Goal: Task Accomplishment & Management: Use online tool/utility

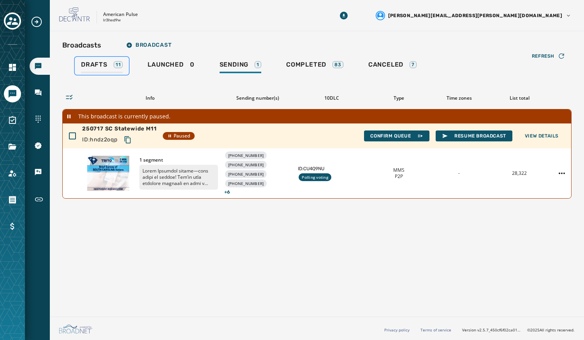
click at [96, 63] on span "Drafts" at bounding box center [94, 65] width 26 height 8
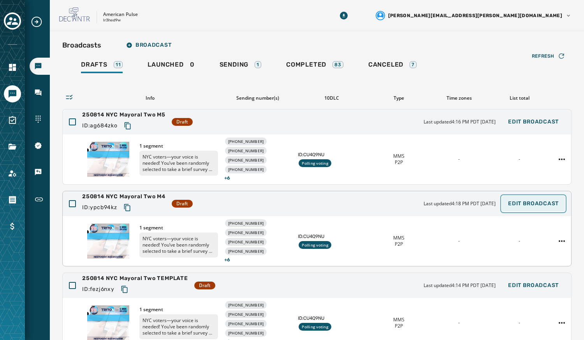
click at [517, 206] on button "Edit Broadcast" at bounding box center [532, 204] width 63 height 16
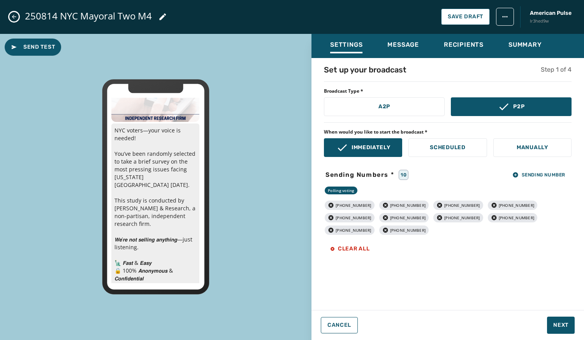
scroll to position [47, 0]
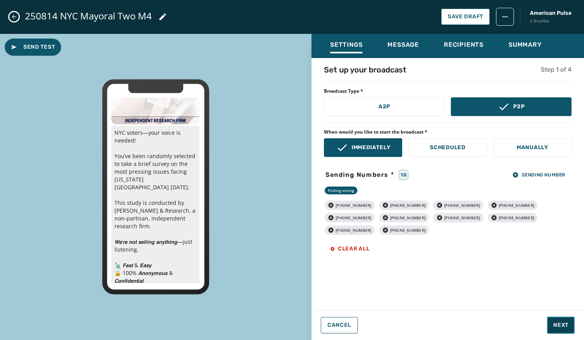
click at [559, 320] on button "Next" at bounding box center [561, 324] width 28 height 17
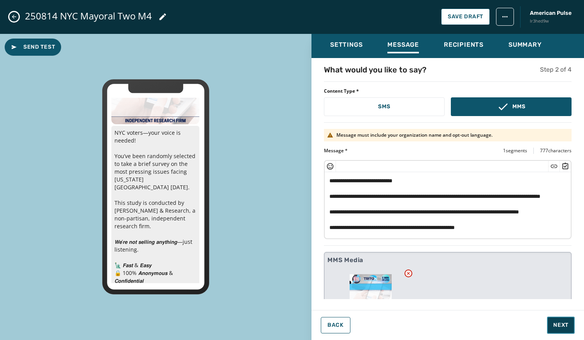
click at [561, 325] on span "Next" at bounding box center [560, 325] width 15 height 8
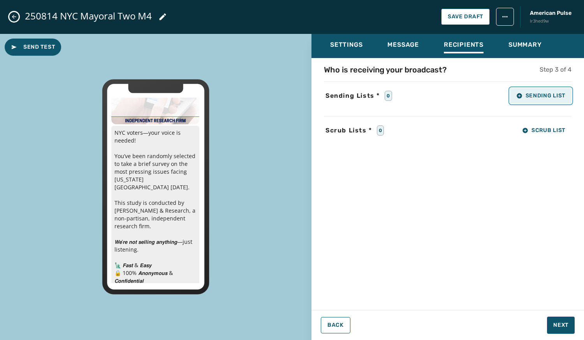
click at [537, 97] on span "Sending List" at bounding box center [540, 96] width 49 height 6
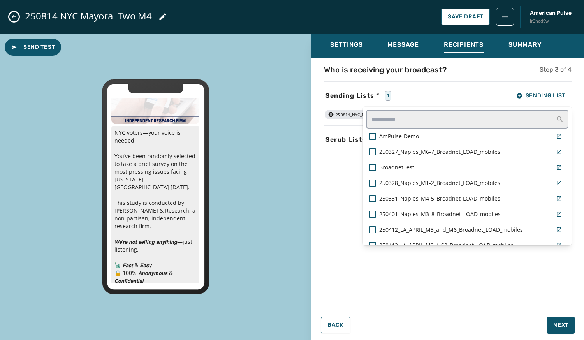
click at [467, 93] on div "Sending Lists * 1 Sending List AmPulse-Demo 250327_Naples_M6-7_Broadnet_LOAD_mo…" at bounding box center [447, 96] width 247 height 16
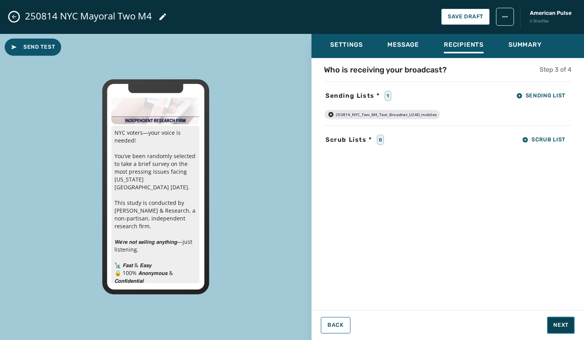
click at [562, 326] on span "Next" at bounding box center [560, 325] width 15 height 8
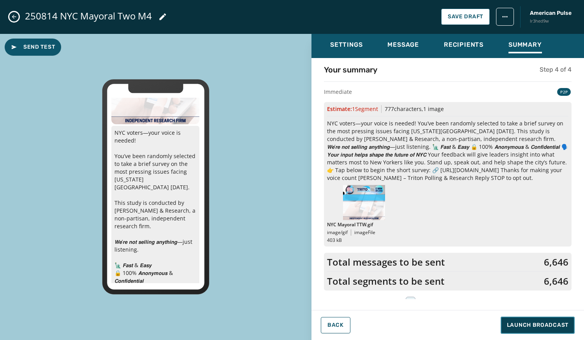
click at [562, 326] on span "Launch Broadcast" at bounding box center [537, 325] width 61 height 8
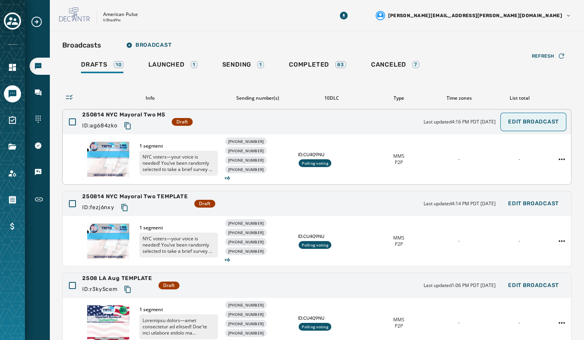
click at [515, 123] on span "Edit Broadcast" at bounding box center [533, 122] width 51 height 6
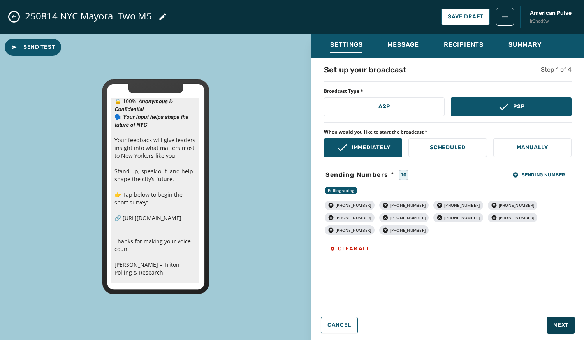
scroll to position [227, 0]
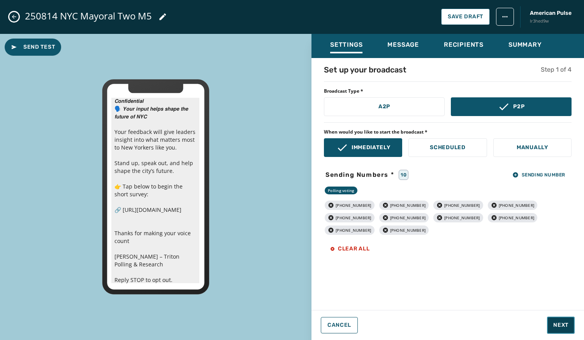
click at [555, 321] on button "Next" at bounding box center [561, 324] width 28 height 17
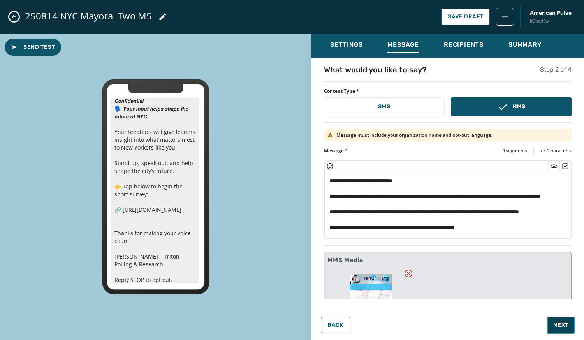
click at [556, 324] on span "Next" at bounding box center [560, 325] width 15 height 8
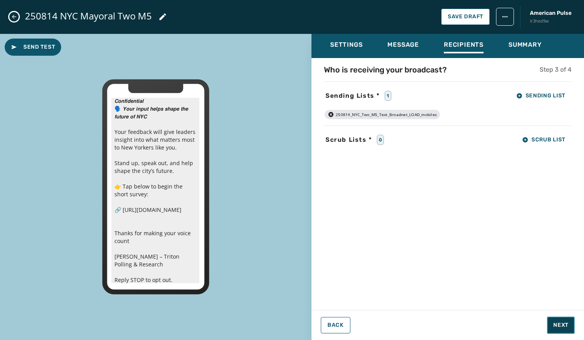
click at [556, 324] on span "Next" at bounding box center [560, 325] width 15 height 8
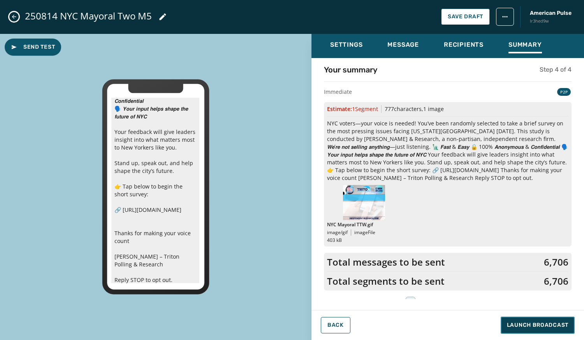
click at [556, 324] on span "Launch Broadcast" at bounding box center [537, 325] width 61 height 8
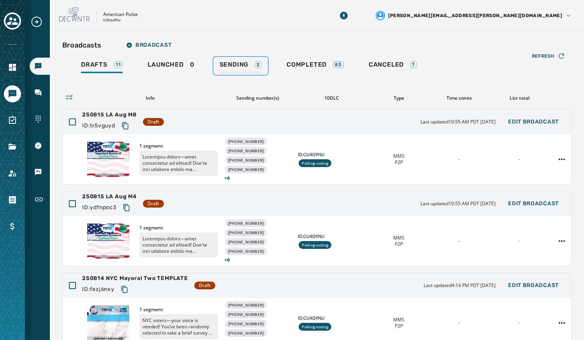
click at [232, 61] on span "Sending" at bounding box center [233, 65] width 29 height 8
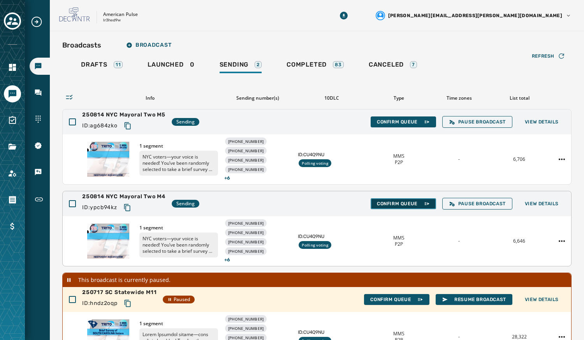
click at [410, 203] on span "Confirm Queue" at bounding box center [403, 203] width 53 height 6
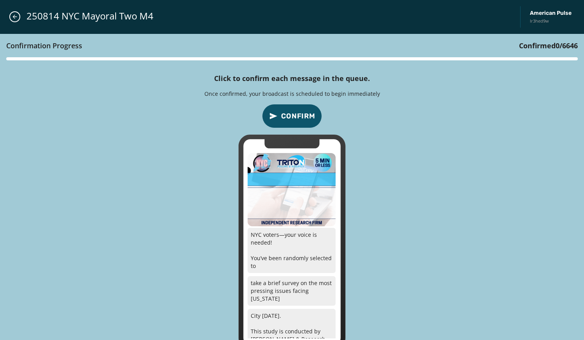
click at [295, 114] on span "Confirm" at bounding box center [298, 115] width 34 height 11
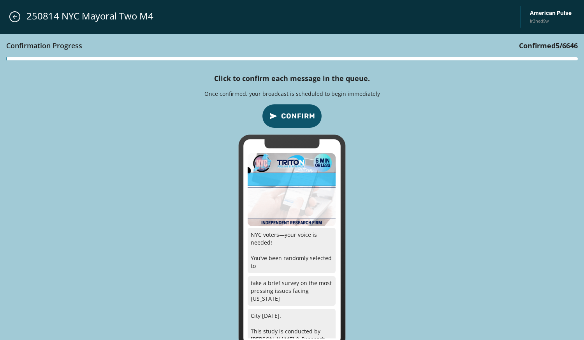
click at [295, 114] on span "Confirm" at bounding box center [298, 115] width 34 height 11
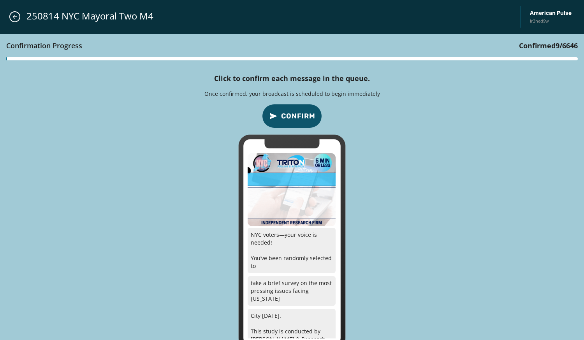
click at [295, 114] on span "Confirm" at bounding box center [298, 115] width 34 height 11
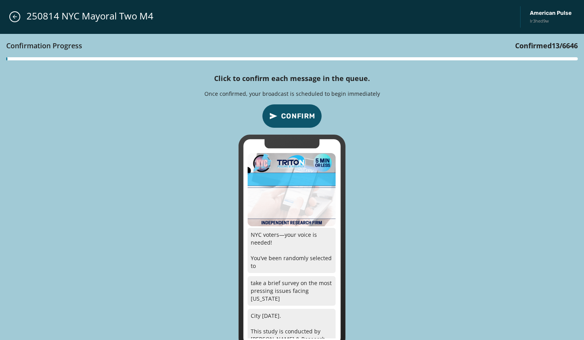
click at [295, 114] on span "Confirm" at bounding box center [298, 115] width 34 height 11
click at [296, 108] on button "Confirm" at bounding box center [292, 116] width 60 height 24
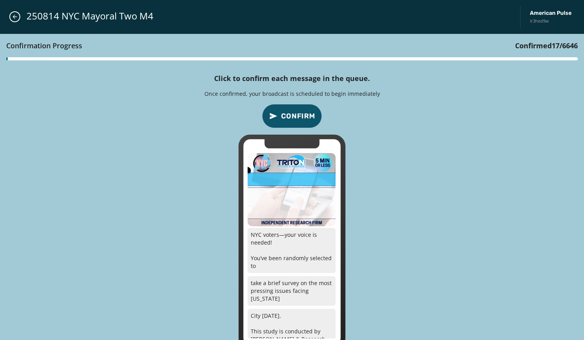
click at [296, 108] on button "Confirm" at bounding box center [292, 116] width 60 height 24
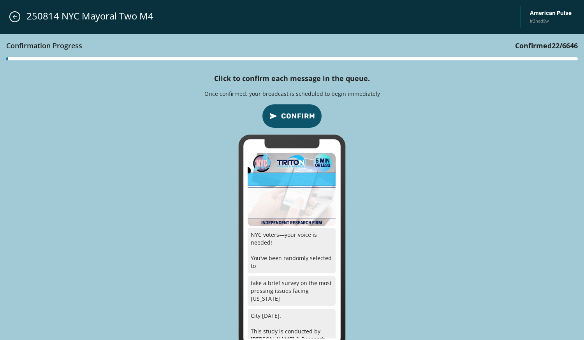
click at [296, 108] on button "Confirm" at bounding box center [292, 116] width 60 height 24
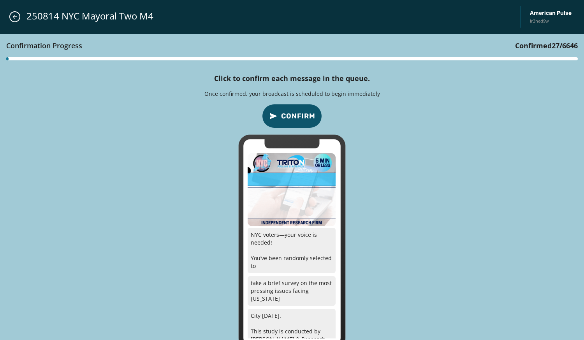
click at [296, 108] on button "Confirm" at bounding box center [292, 116] width 60 height 24
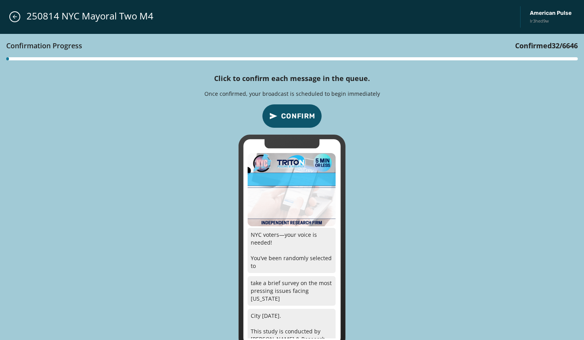
click at [296, 108] on button "Confirm" at bounding box center [292, 116] width 60 height 24
click at [17, 13] on button "Close admin drawer" at bounding box center [14, 16] width 11 height 11
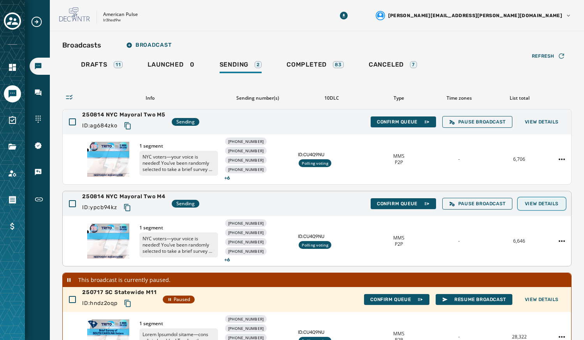
click at [538, 202] on span "View Details" at bounding box center [541, 203] width 34 height 6
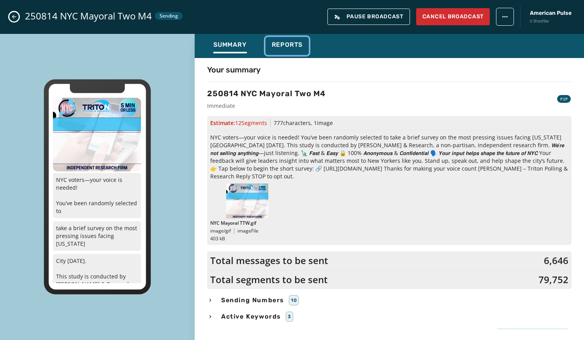
click at [284, 46] on span "Reports" at bounding box center [287, 45] width 31 height 8
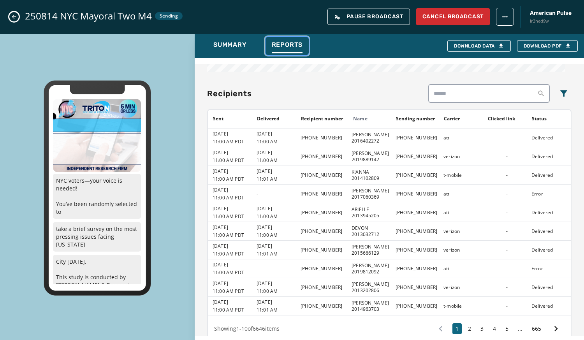
scroll to position [609, 0]
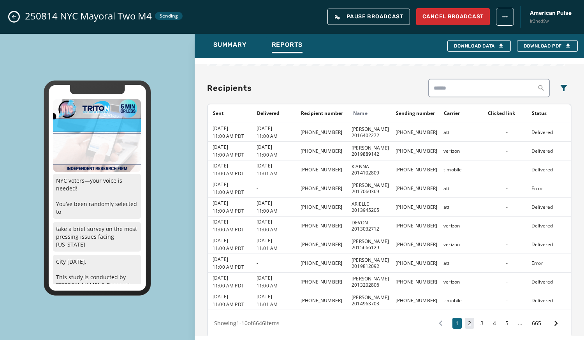
click at [466, 317] on button "2" at bounding box center [468, 322] width 9 height 11
click at [477, 317] on button "3" at bounding box center [481, 322] width 9 height 11
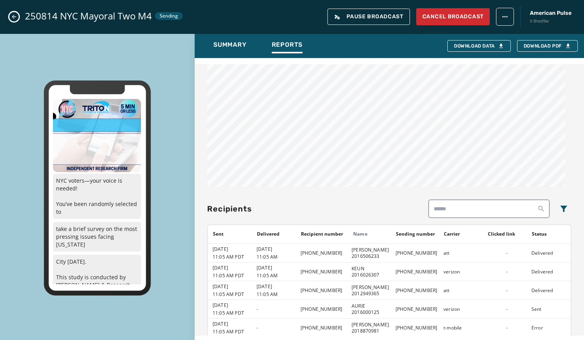
click at [489, 318] on td "-" at bounding box center [504, 327] width 44 height 19
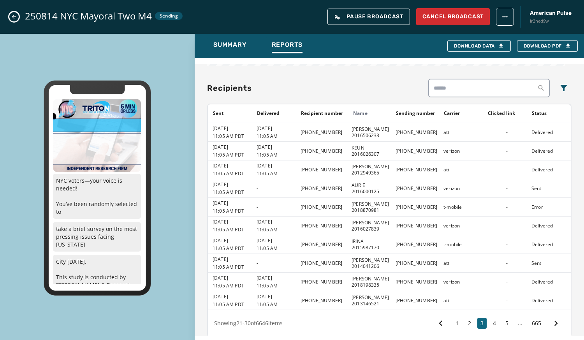
click at [489, 317] on button "4" at bounding box center [493, 322] width 9 height 11
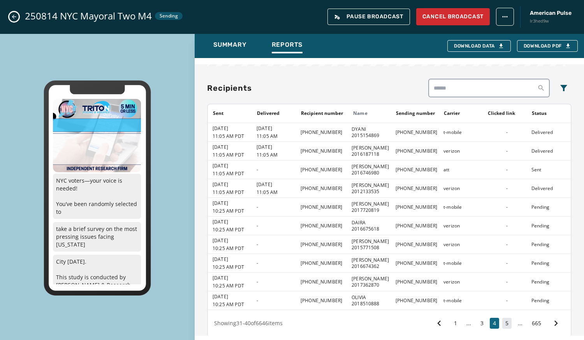
click at [502, 317] on button "5" at bounding box center [506, 322] width 9 height 11
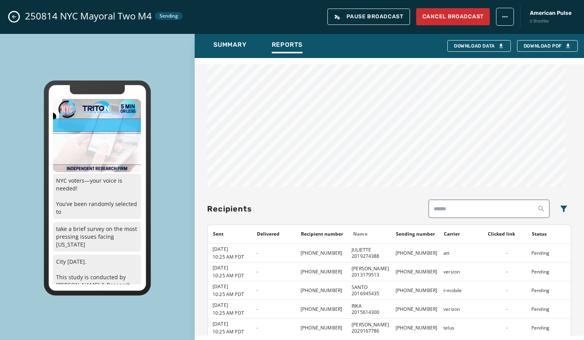
click at [496, 324] on div "-" at bounding box center [506, 327] width 39 height 6
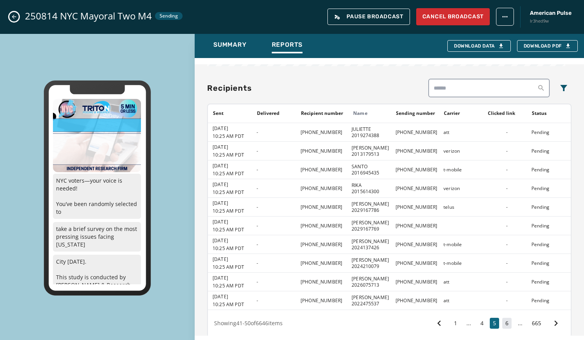
click at [502, 317] on button "6" at bounding box center [506, 322] width 9 height 11
click at [502, 317] on button "7" at bounding box center [506, 322] width 9 height 11
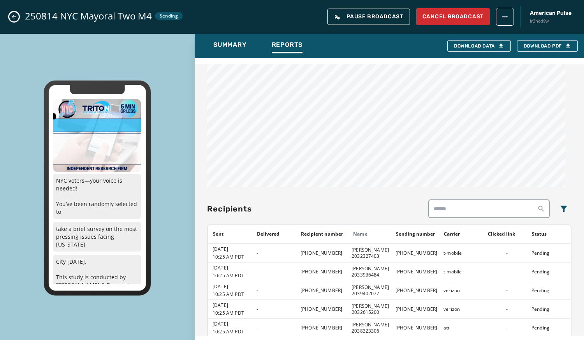
click at [496, 324] on div "-" at bounding box center [506, 327] width 39 height 6
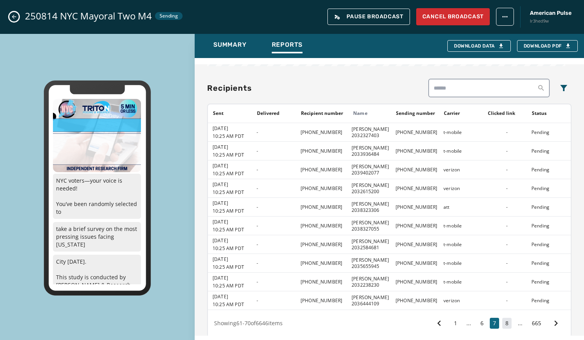
click at [502, 317] on button "8" at bounding box center [506, 322] width 9 height 11
click at [502, 317] on button "9" at bounding box center [506, 322] width 9 height 11
click at [501, 316] on div "Sent Delivered Recipient number Name Sending number Carrier Clicked link Status…" at bounding box center [389, 220] width 364 height 234
click at [499, 317] on button "10" at bounding box center [505, 322] width 12 height 11
click at [499, 317] on button "11" at bounding box center [505, 322] width 12 height 11
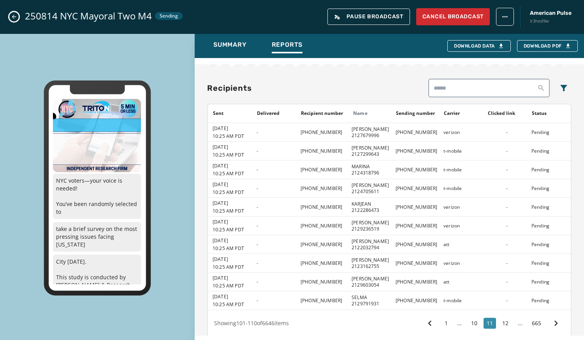
click at [499, 317] on button "12" at bounding box center [505, 322] width 12 height 11
click at [499, 317] on button "13" at bounding box center [505, 322] width 12 height 11
click at [528, 317] on button "665" at bounding box center [536, 322] width 16 height 11
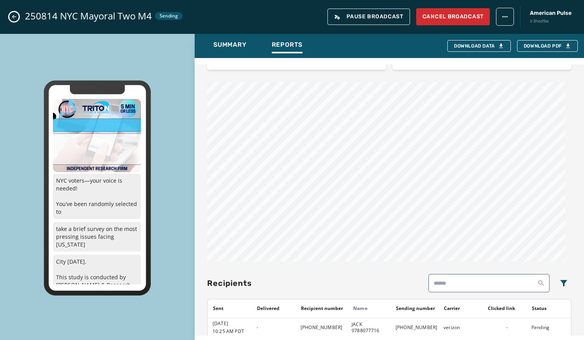
scroll to position [534, 0]
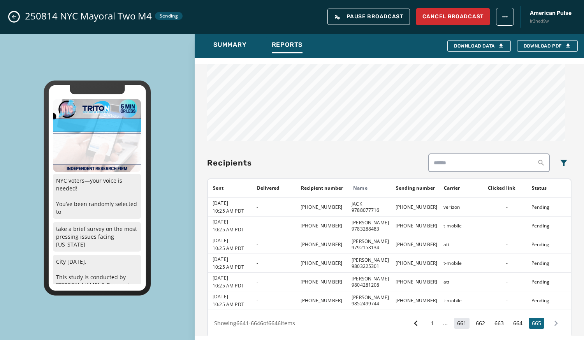
click at [454, 317] on button "661" at bounding box center [462, 322] width 16 height 11
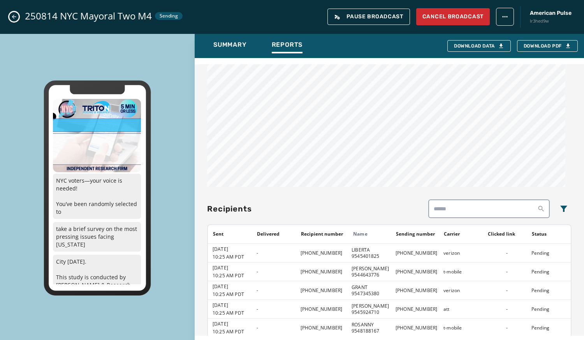
scroll to position [609, 0]
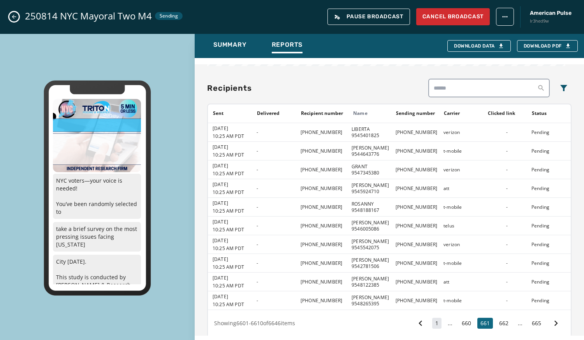
click at [432, 317] on button "1" at bounding box center [436, 322] width 9 height 11
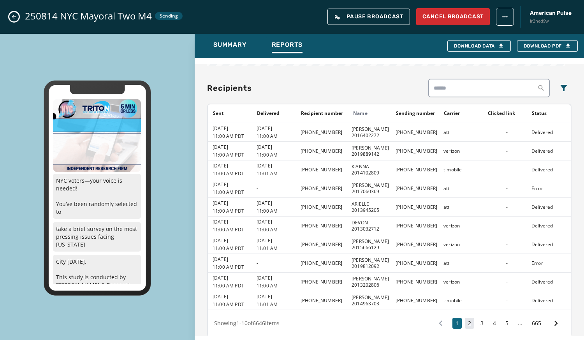
click at [464, 317] on button "2" at bounding box center [468, 322] width 9 height 11
click at [477, 317] on button "3" at bounding box center [481, 322] width 9 height 11
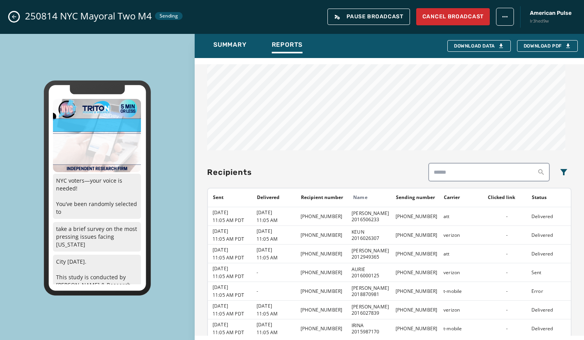
scroll to position [601, 0]
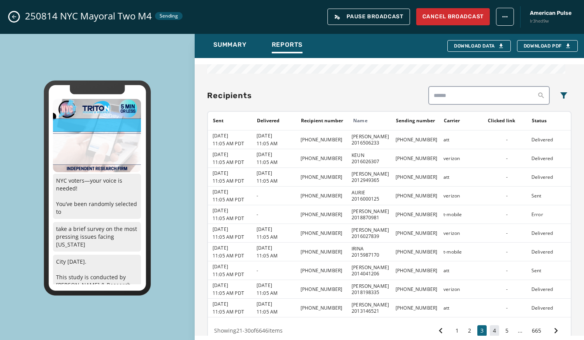
click at [491, 325] on button "4" at bounding box center [493, 330] width 9 height 11
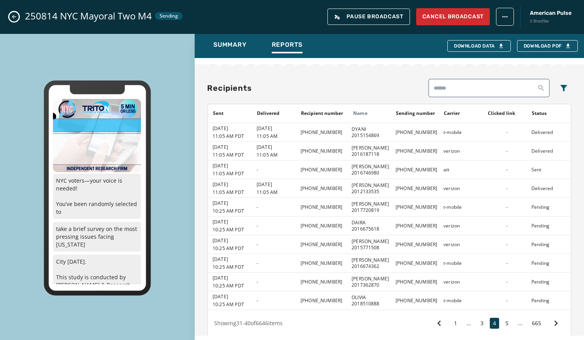
scroll to position [488, 0]
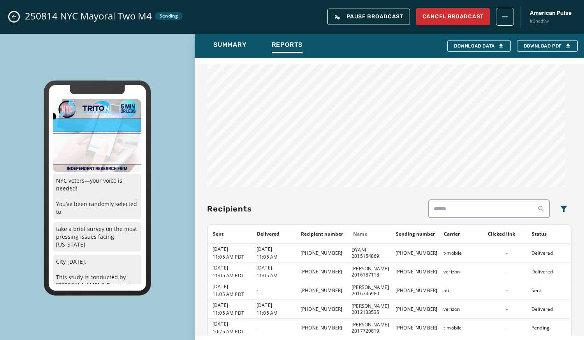
click at [266, 186] on div "Broadcast report Refresh 250814 NYC Mayoral Two M4 Sent August 15, 2025 10:29 A…" at bounding box center [389, 196] width 389 height 277
click at [13, 16] on icon "Close admin drawer" at bounding box center [14, 17] width 4 height 4
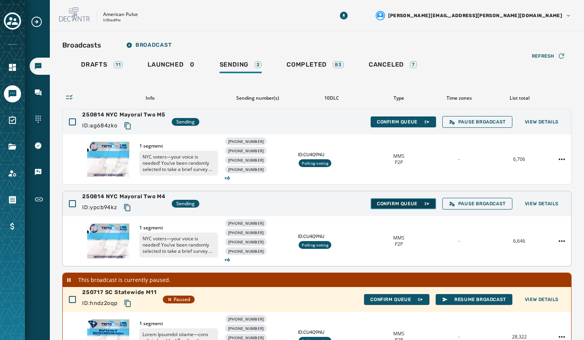
click at [395, 200] on span "Confirm Queue" at bounding box center [403, 203] width 53 height 6
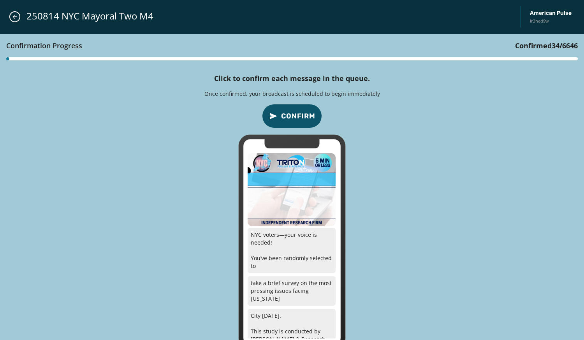
click at [291, 116] on span "Confirm" at bounding box center [298, 115] width 34 height 11
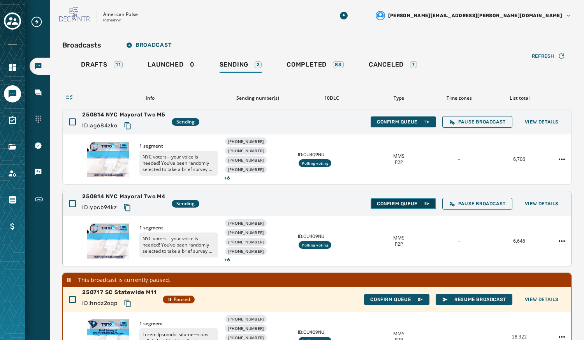
click at [389, 203] on span "Confirm Queue" at bounding box center [403, 203] width 53 height 6
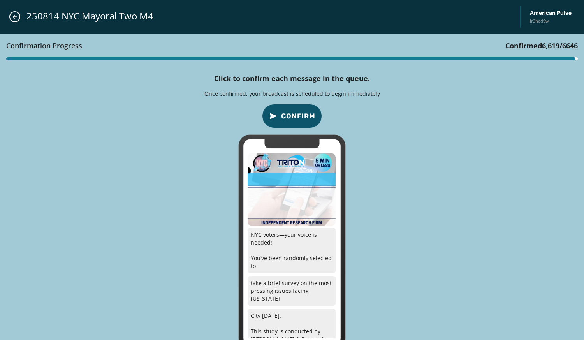
click at [290, 105] on button "Confirm" at bounding box center [292, 116] width 60 height 24
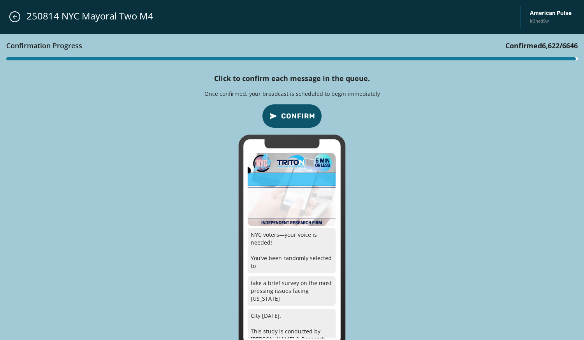
click at [290, 105] on button "Confirm" at bounding box center [292, 116] width 60 height 24
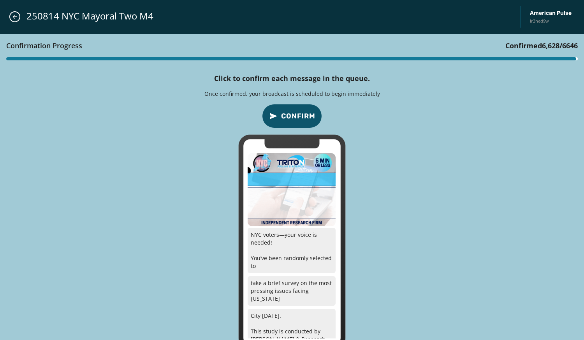
click at [290, 105] on button "Confirm" at bounding box center [292, 116] width 60 height 24
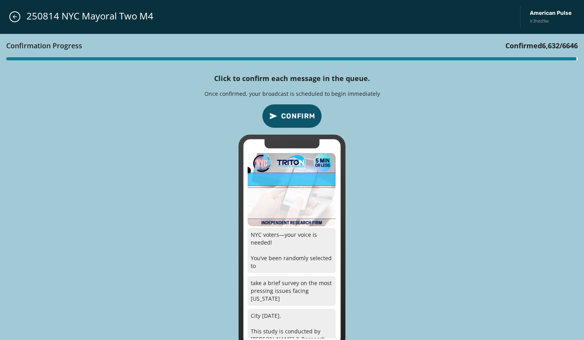
click at [290, 105] on button "Confirm" at bounding box center [292, 116] width 60 height 24
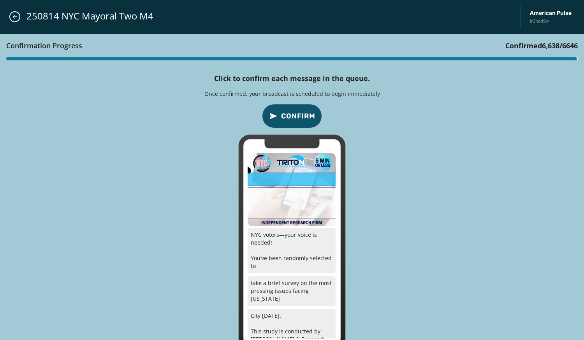
click at [290, 105] on button "Confirm" at bounding box center [292, 116] width 60 height 24
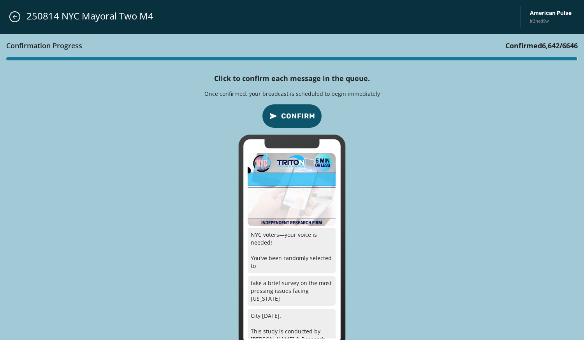
click at [290, 105] on button "Confirm" at bounding box center [292, 116] width 60 height 24
click at [289, 108] on button "Confirm" at bounding box center [292, 116] width 60 height 24
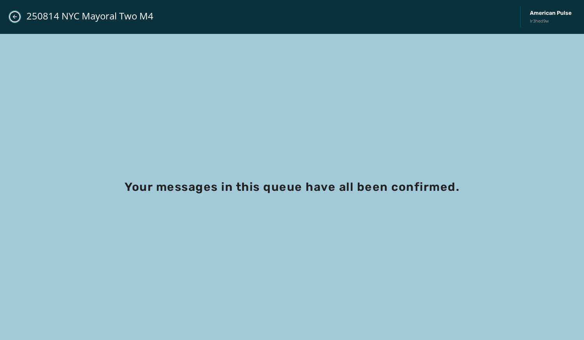
click at [17, 16] on icon "Close admin drawer" at bounding box center [15, 17] width 6 height 6
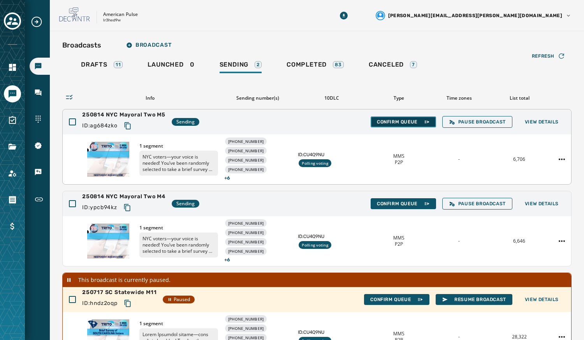
click at [405, 122] on span "Confirm Queue" at bounding box center [403, 122] width 53 height 6
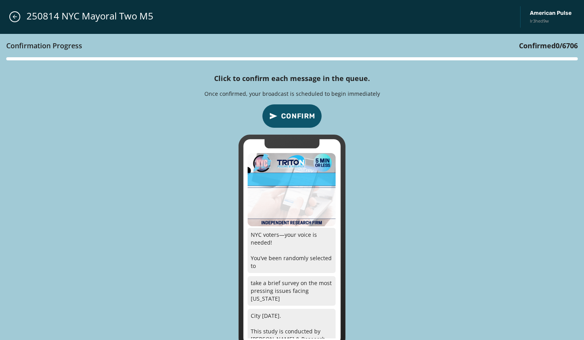
click at [294, 113] on span "Confirm" at bounding box center [298, 115] width 34 height 11
